Goal: Task Accomplishment & Management: Complete application form

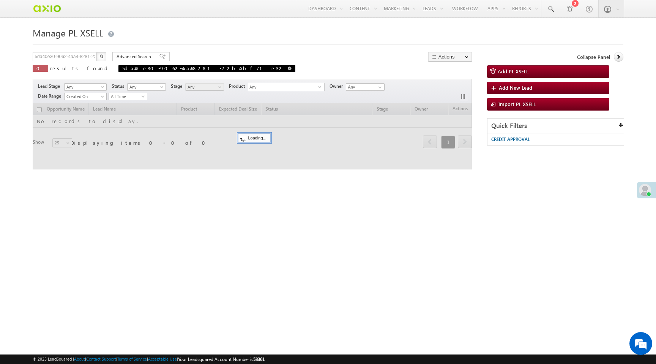
click at [288, 69] on span at bounding box center [290, 68] width 4 height 4
type input "Search PL XSELL"
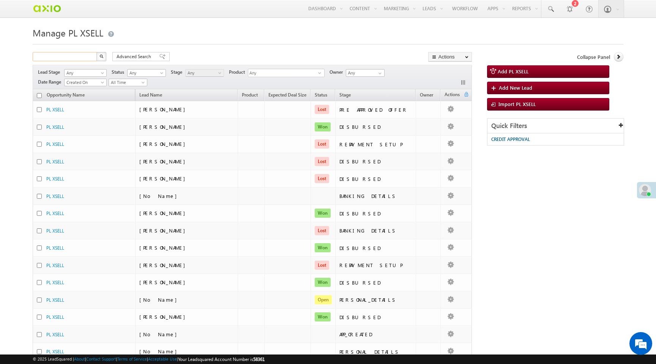
click at [81, 57] on input "text" at bounding box center [65, 56] width 65 height 9
paste input "601258"
type input "601258"
click at [80, 57] on input "601258" at bounding box center [65, 56] width 65 height 9
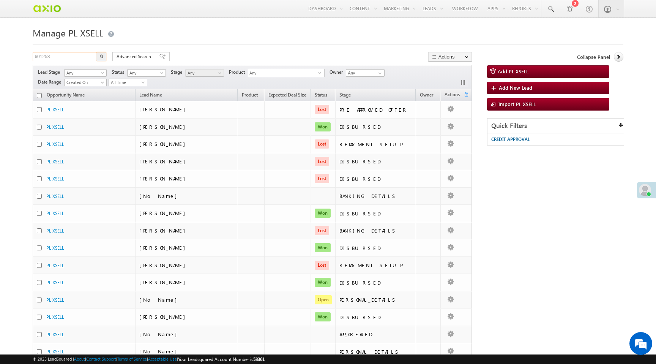
click at [80, 57] on input "601258" at bounding box center [65, 56] width 65 height 9
type input "Search PL XSELL"
click at [80, 58] on input "text" at bounding box center [65, 56] width 65 height 9
paste input "f8be1530-b91d-40e4-b747-65ee7e6b17d6"
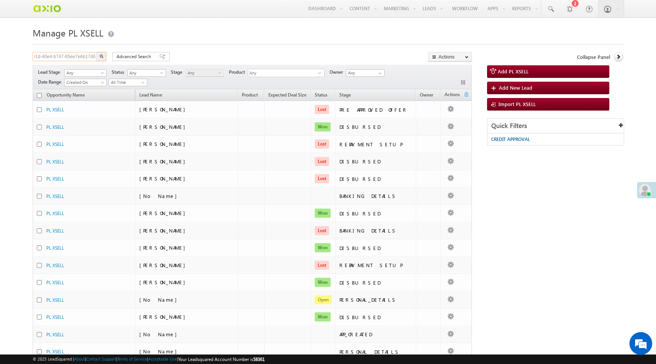
type input "f8be1530-b91d-40e4-b747-65ee7e6b17d6"
click at [104, 57] on button "button" at bounding box center [101, 56] width 10 height 9
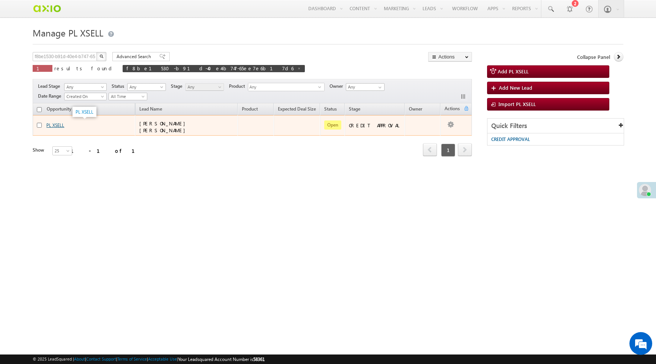
click at [57, 124] on link "PL XSELL" at bounding box center [55, 125] width 18 height 6
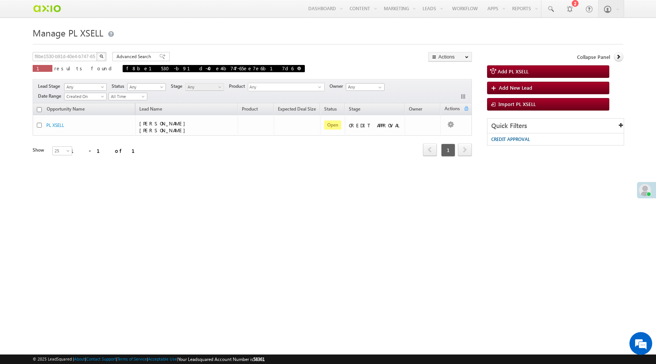
click at [297, 69] on span at bounding box center [299, 68] width 4 height 4
type input "Search PL XSELL"
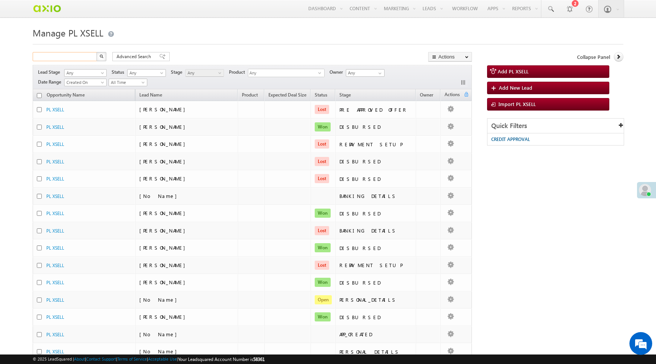
click at [84, 57] on input "text" at bounding box center [65, 56] width 65 height 9
paste input "c1c052bd-134d-40be-9ff5-1332ca2008f9"
type input "c1c052bd-134d-40be-9ff5-1332ca2008f9"
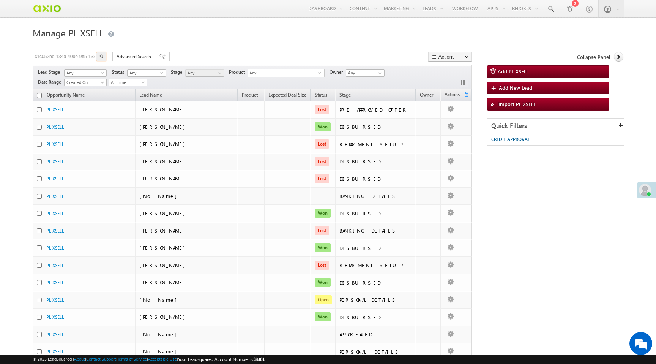
click at [101, 58] on img "button" at bounding box center [101, 56] width 4 height 4
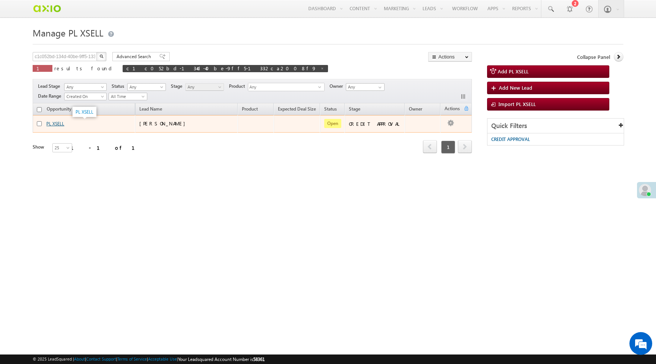
click at [60, 122] on link "PL XSELL" at bounding box center [55, 124] width 18 height 6
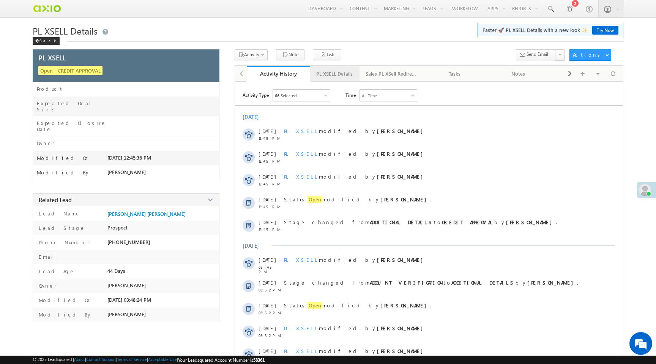
click at [326, 74] on div "PL XSELL Details" at bounding box center [334, 73] width 36 height 9
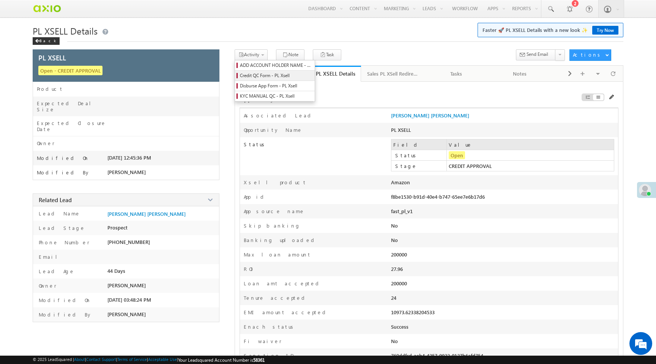
click at [262, 76] on span "Credit QC Form - PL Xsell" at bounding box center [276, 75] width 72 height 7
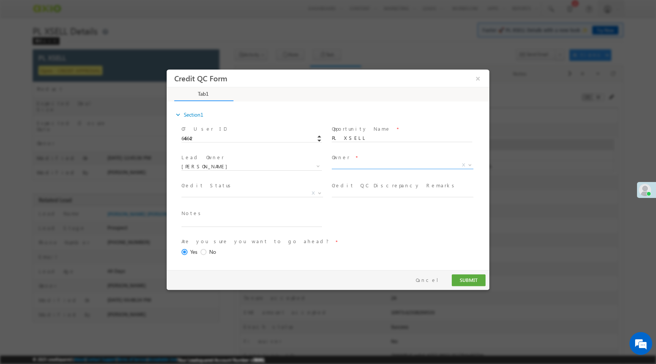
click at [345, 164] on span "X" at bounding box center [403, 165] width 142 height 8
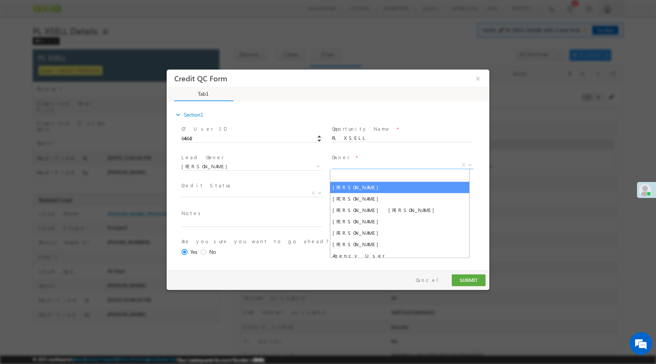
select select "65e28f60-3a0a-11ef-bbd2-0695f51e8b4b"
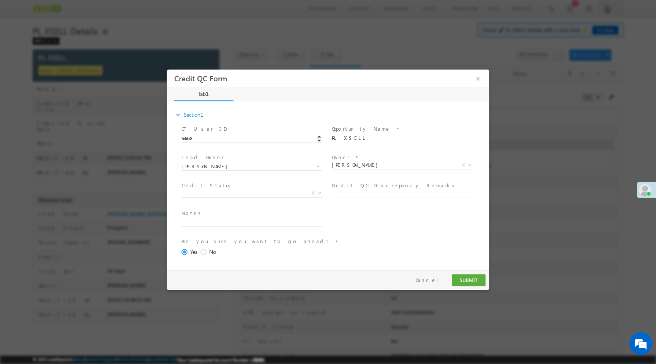
click at [292, 194] on span "X" at bounding box center [252, 193] width 142 height 8
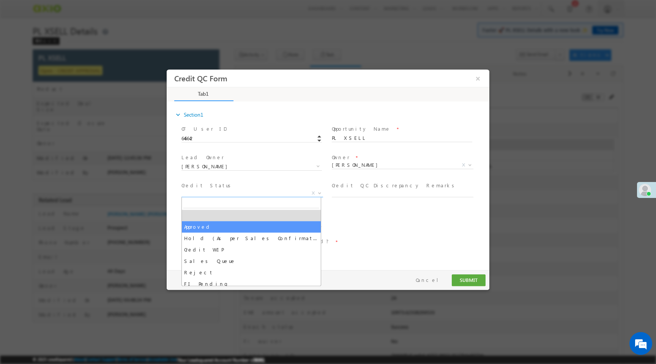
select select "Approved"
select select "NA"
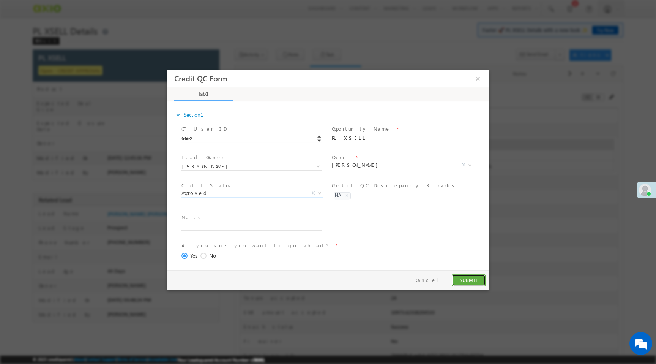
click at [465, 281] on button "SUBMIT" at bounding box center [469, 280] width 34 height 12
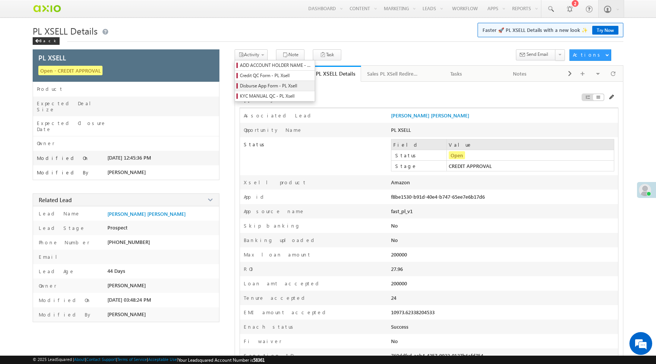
click at [254, 85] on span "Disburse App Form - PL Xsell" at bounding box center [276, 85] width 72 height 7
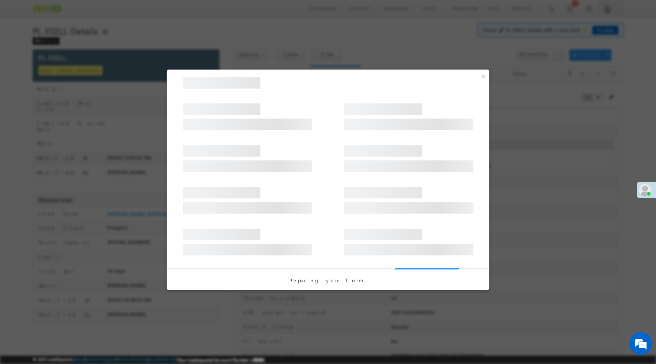
select select "PL XSell Disbursement Initiated"
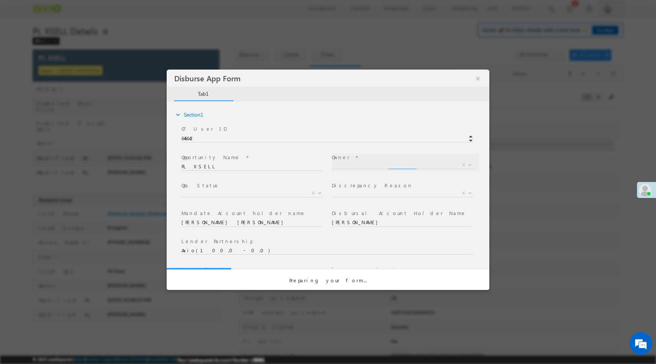
select select "65e28f60-3a0a-11ef-bbd2-0695f51e8b4b"
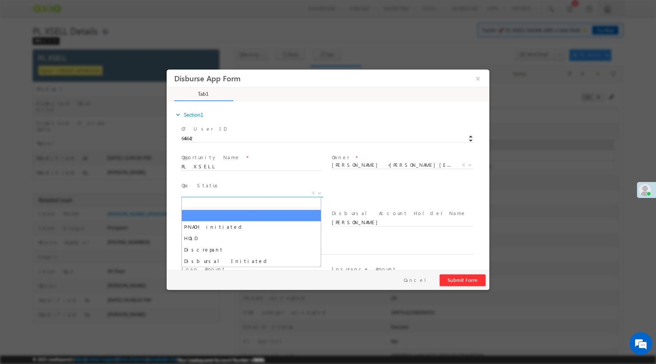
click at [295, 195] on span "X" at bounding box center [252, 193] width 142 height 8
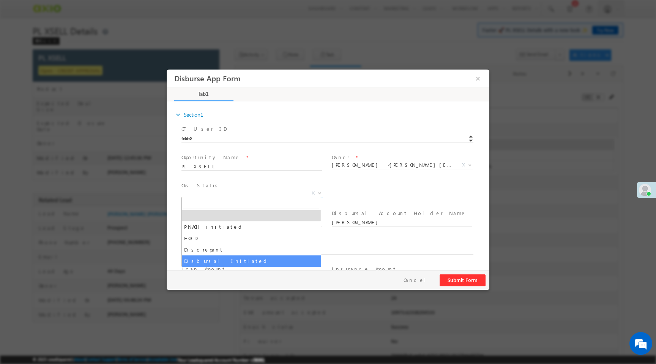
select select "Disbursal Initiated"
select select "NA"
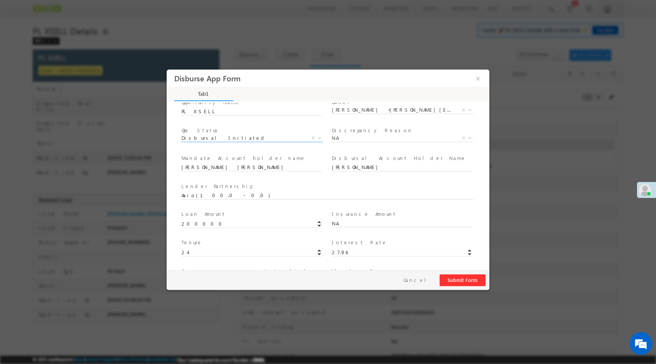
scroll to position [112, 0]
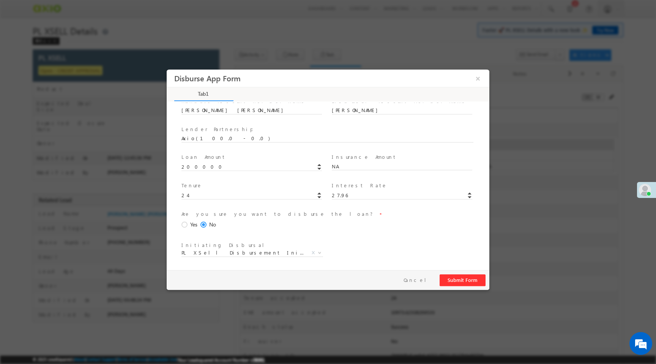
click at [184, 223] on span at bounding box center [185, 224] width 8 height 7
click at [167, 69] on input "Yes" at bounding box center [167, 69] width 0 height 0
click at [459, 277] on button "Submit Form" at bounding box center [462, 280] width 46 height 12
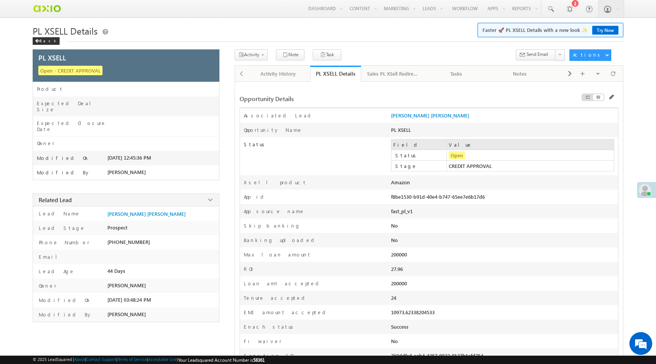
click at [282, 79] on link "Activity History" at bounding box center [279, 74] width 64 height 16
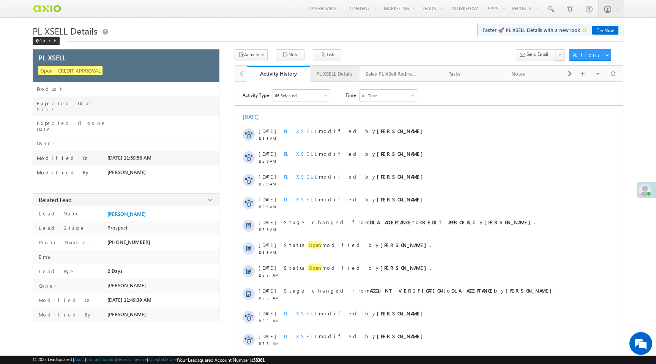
click at [357, 74] on link "PL XSELL Details" at bounding box center [334, 74] width 49 height 16
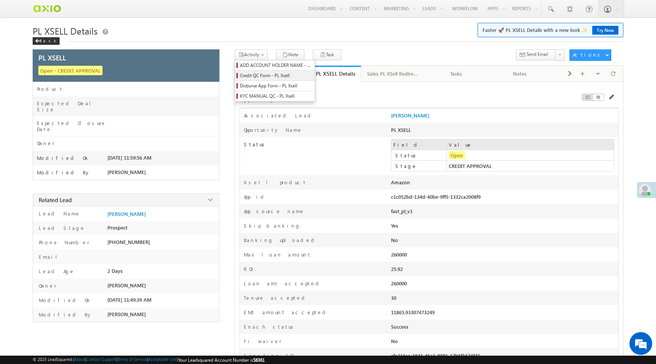
click at [260, 76] on span "Credit QC Form - PL Xsell" at bounding box center [276, 75] width 72 height 7
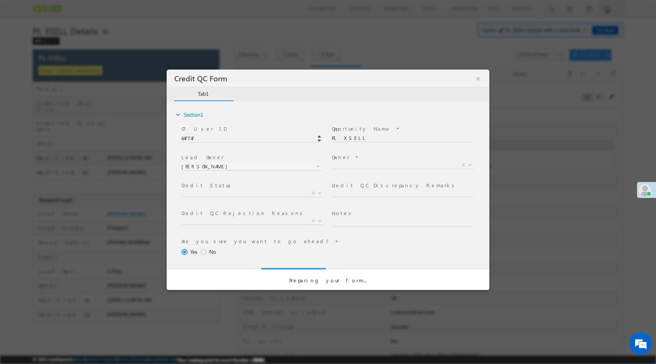
select select "50aed37f-b58e-11ec-8597-0681fe0b10f8"
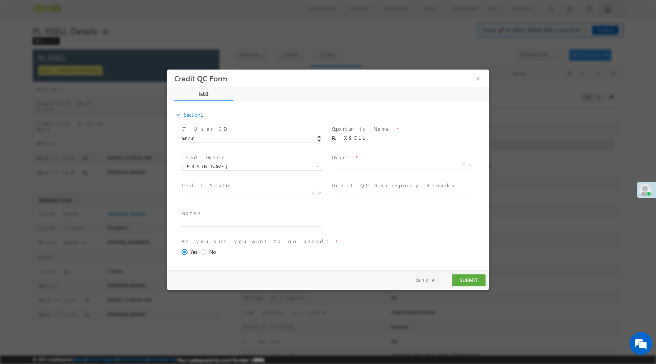
click at [340, 164] on span "X" at bounding box center [403, 165] width 142 height 8
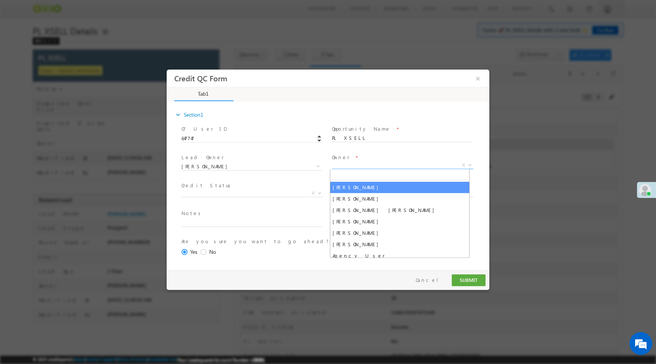
select select "65e28f60-3a0a-11ef-bbd2-0695f51e8b4b"
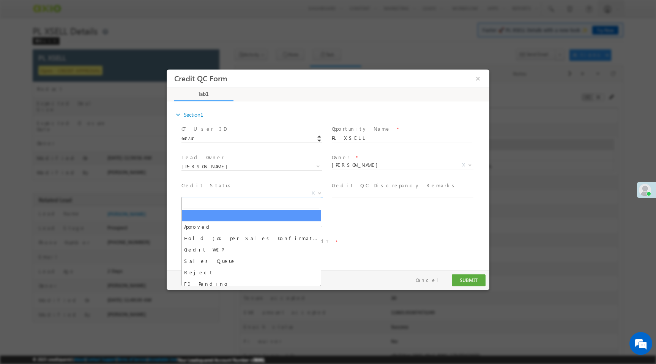
click at [286, 192] on span "X" at bounding box center [252, 193] width 142 height 8
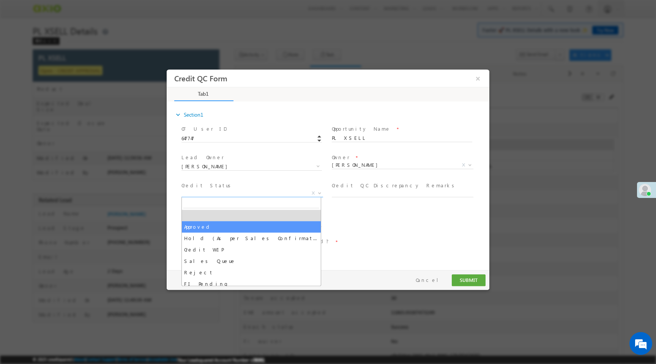
select select "Approved"
select select "NA"
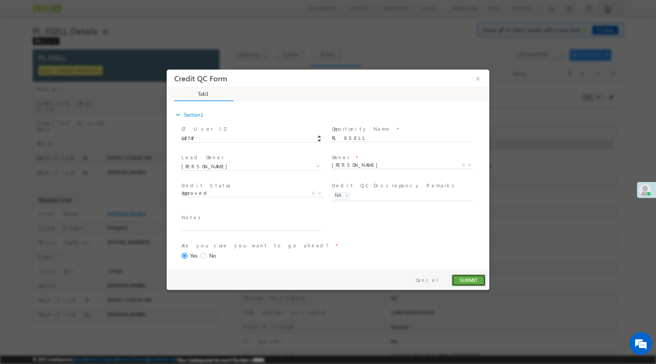
click at [472, 283] on button "SUBMIT" at bounding box center [469, 280] width 34 height 12
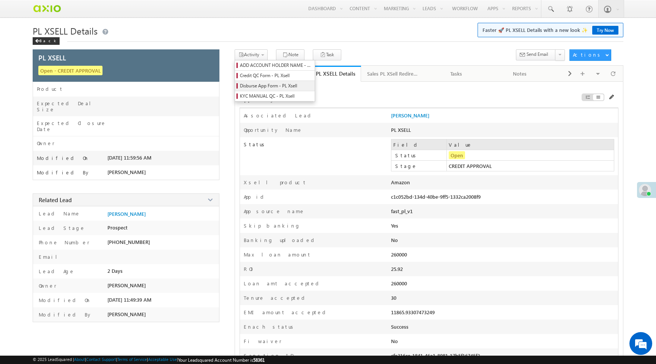
click at [259, 86] on span "Disburse App Form - PL Xsell" at bounding box center [276, 85] width 72 height 7
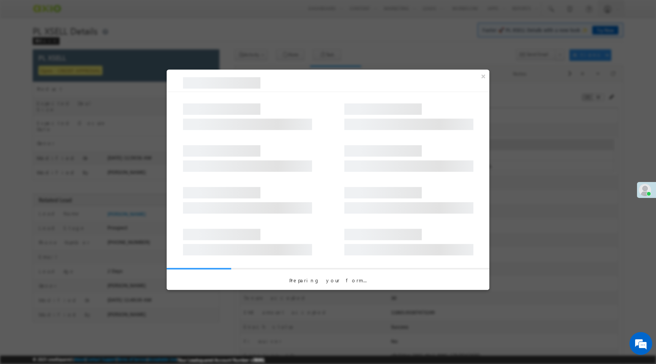
select select "PL XSell Disbursement Initiated"
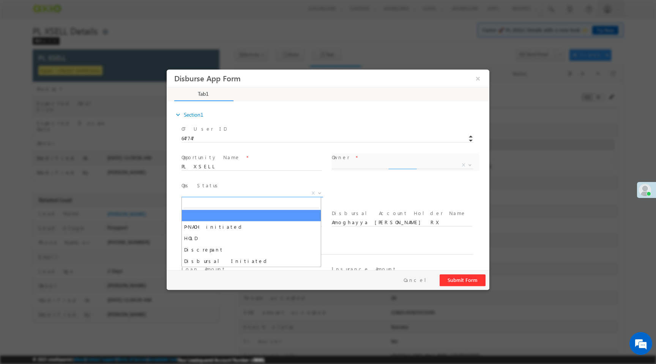
click at [247, 195] on span "X" at bounding box center [252, 193] width 142 height 8
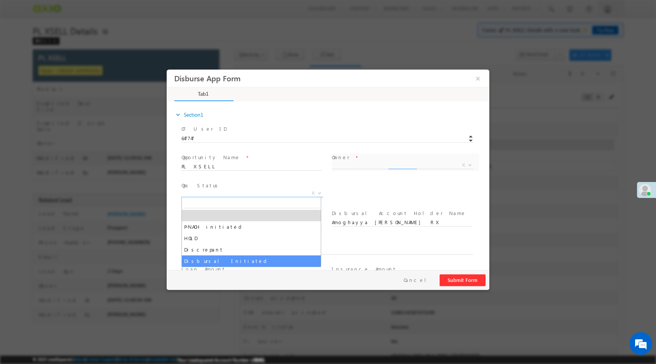
select select "Disbursal Initiated"
select select "NA"
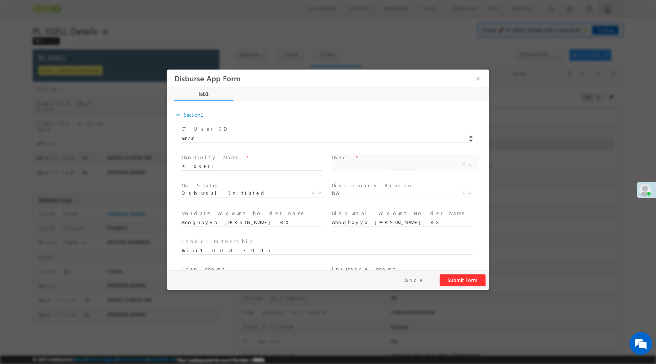
scroll to position [112, 0]
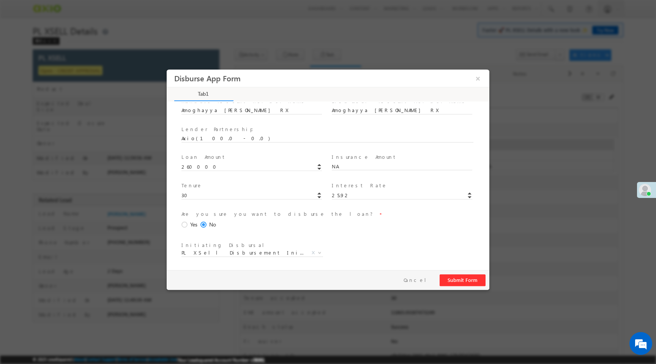
click at [182, 224] on span at bounding box center [185, 224] width 8 height 7
click at [167, 69] on input "Yes" at bounding box center [167, 69] width 0 height 0
select select "65e28f60-3a0a-11ef-bbd2-0695f51e8b4b"
click at [422, 279] on button "Cancel" at bounding box center [418, 279] width 40 height 11
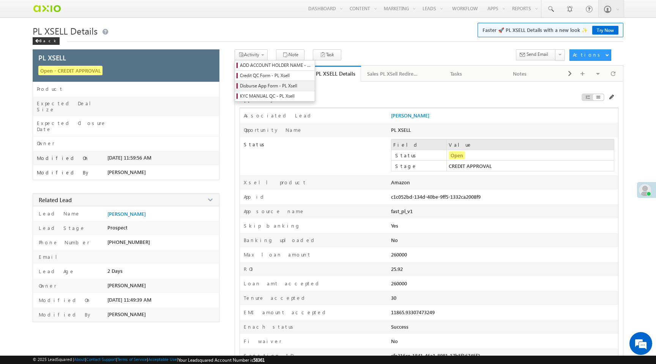
click at [259, 88] on span "Disburse App Form - PL Xsell" at bounding box center [276, 85] width 72 height 7
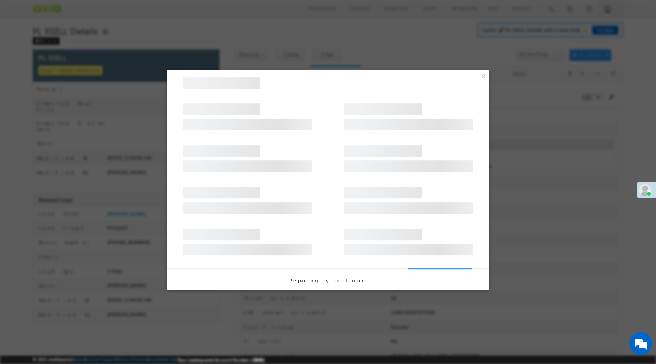
select select "PL XSell Disbursement Initiated"
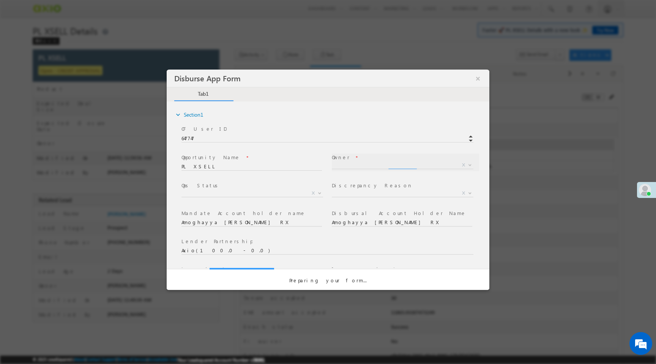
select select "f8849782-a99c-11ec-8597-0681fe0b10f8"
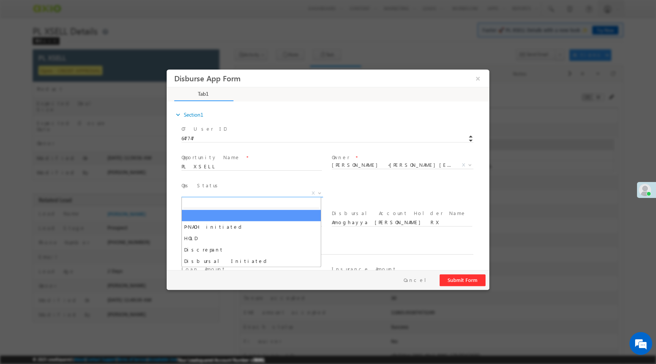
click at [295, 193] on span "X" at bounding box center [252, 193] width 142 height 8
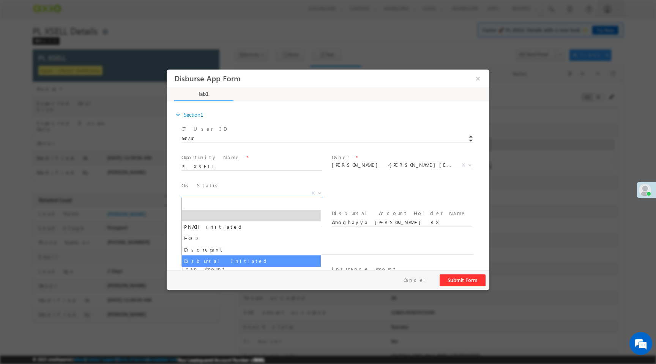
select select "Disbursal Initiated"
select select "NA"
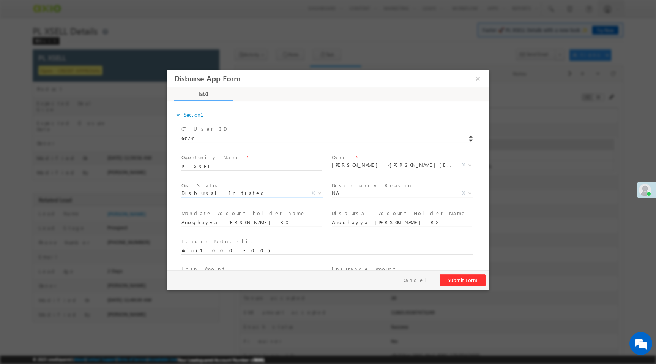
scroll to position [112, 0]
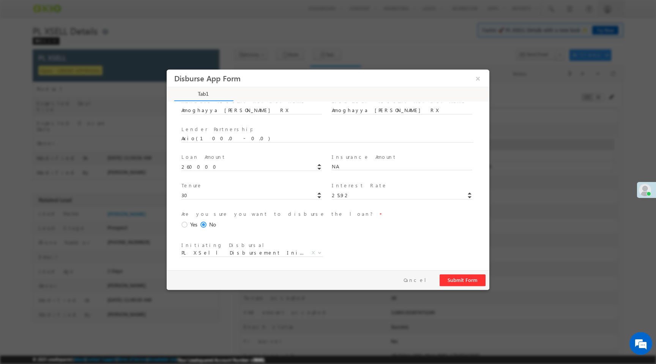
click at [182, 224] on span at bounding box center [185, 224] width 8 height 7
click at [167, 69] on input "Yes" at bounding box center [167, 69] width 0 height 0
click at [463, 280] on button "Submit Form" at bounding box center [462, 280] width 46 height 12
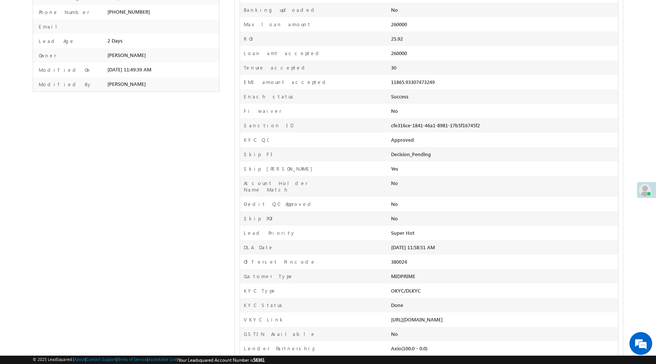
scroll to position [0, 0]
